Goal: Information Seeking & Learning: Learn about a topic

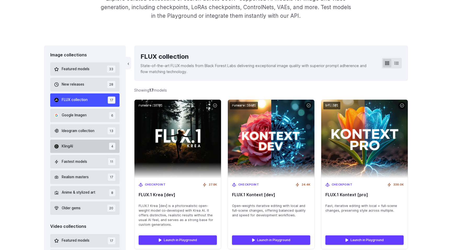
click at [91, 146] on button "KlingAI 4" at bounding box center [84, 146] width 69 height 13
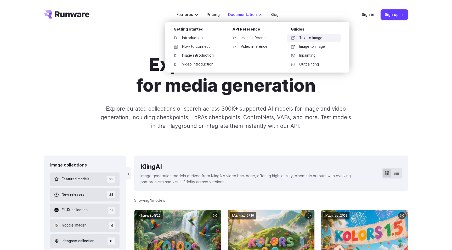
click at [311, 39] on link "Text to Image" at bounding box center [313, 38] width 54 height 8
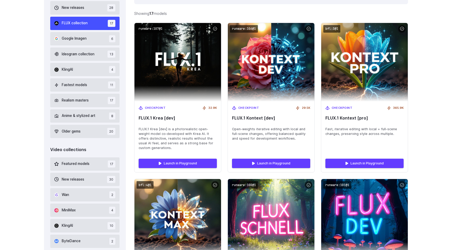
scroll to position [190, 0]
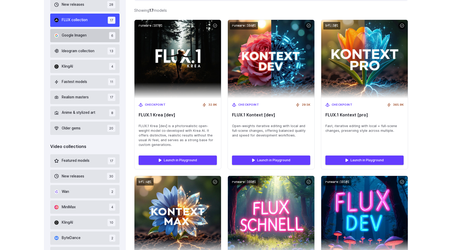
click at [81, 33] on span "Google Imagen" at bounding box center [74, 36] width 25 height 6
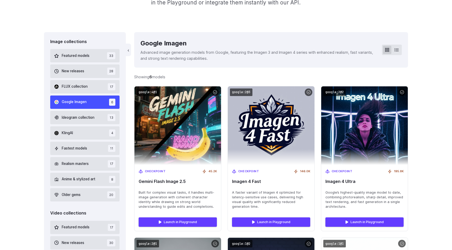
scroll to position [122, 0]
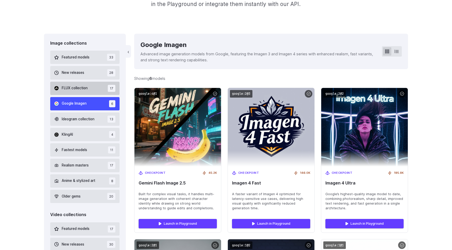
click at [89, 86] on button "FLUX collection 17" at bounding box center [84, 88] width 69 height 13
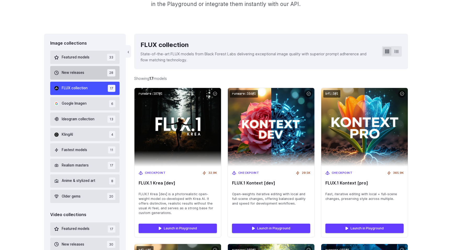
click at [108, 74] on span "28" at bounding box center [111, 72] width 8 height 7
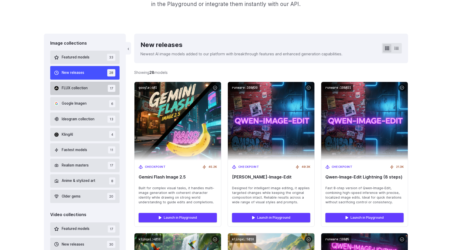
click at [93, 87] on button "FLUX collection 17" at bounding box center [84, 88] width 69 height 13
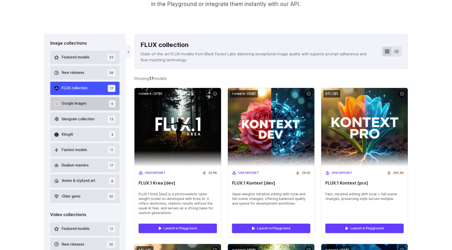
click at [94, 108] on button "Google Imagen 6" at bounding box center [84, 103] width 69 height 13
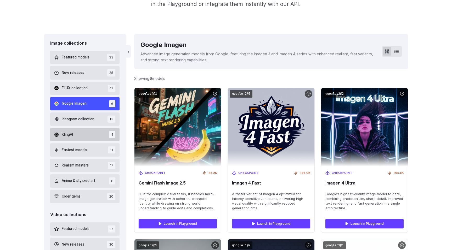
click at [94, 140] on button "KlingAI 4" at bounding box center [84, 134] width 69 height 13
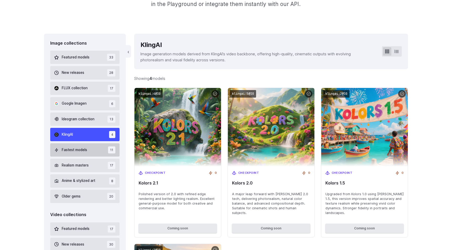
click at [93, 151] on button "Fastest models 11" at bounding box center [84, 149] width 69 height 13
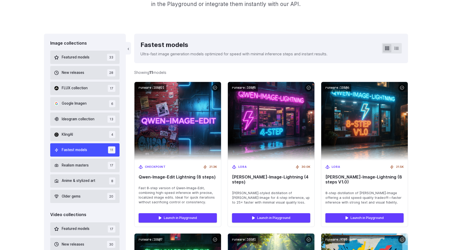
click at [98, 97] on div "Featured models 33 New releases 28 FLUX collection 17 Google Imagen 6 Ideogram …" at bounding box center [84, 127] width 69 height 153
click at [98, 87] on button "FLUX collection 17" at bounding box center [84, 88] width 69 height 13
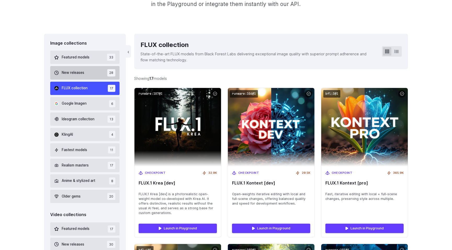
click at [98, 67] on button "New releases 28" at bounding box center [84, 72] width 69 height 13
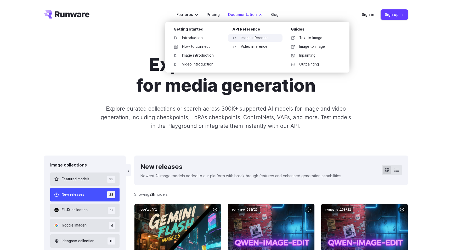
click at [263, 41] on link "Image inference" at bounding box center [255, 38] width 54 height 8
